Goal: Task Accomplishment & Management: Use online tool/utility

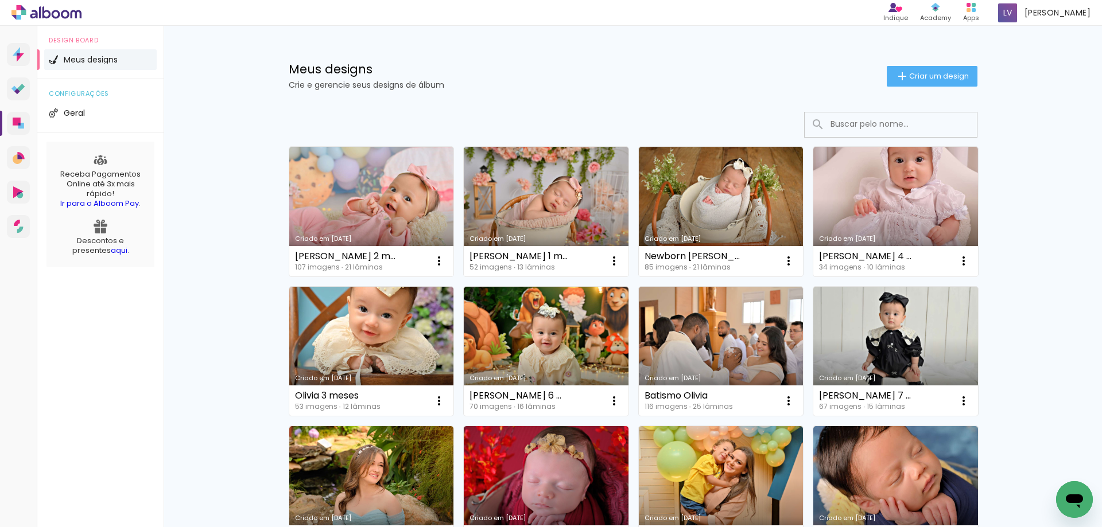
scroll to position [96, 0]
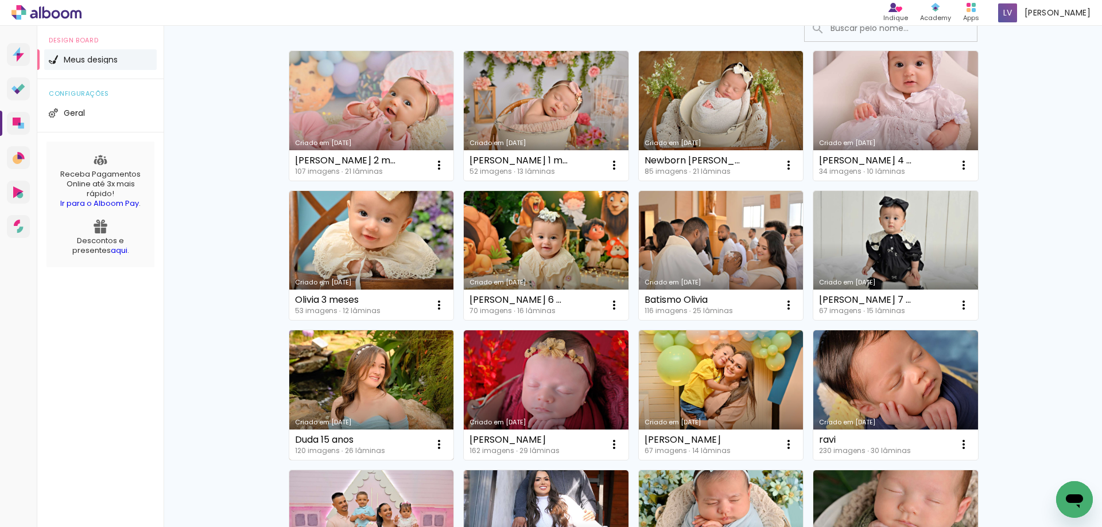
click at [358, 395] on link "Criado em [DATE]" at bounding box center [371, 396] width 165 height 130
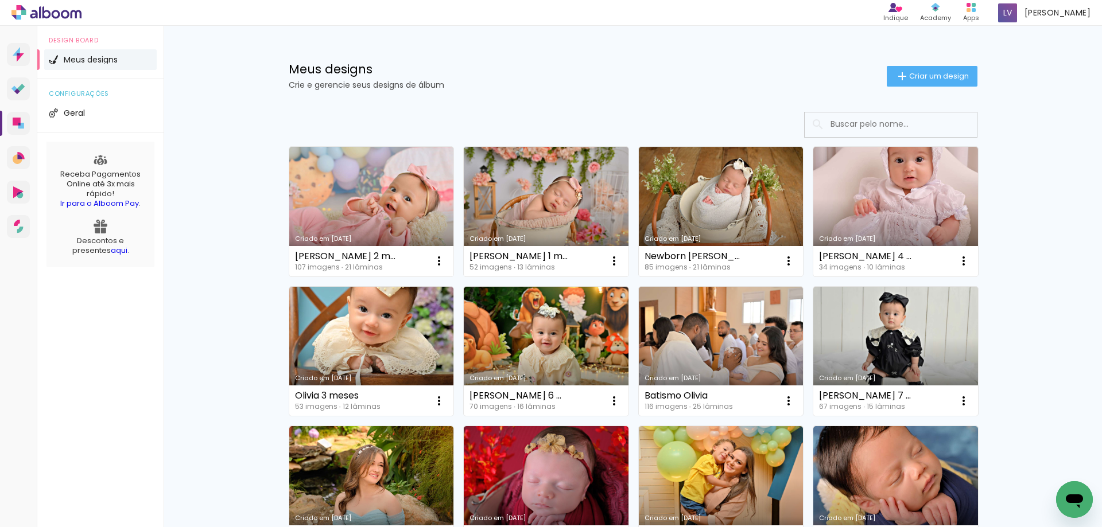
click at [763, 479] on link "Criado em [DATE]" at bounding box center [721, 491] width 165 height 130
